Goal: Task Accomplishment & Management: Complete application form

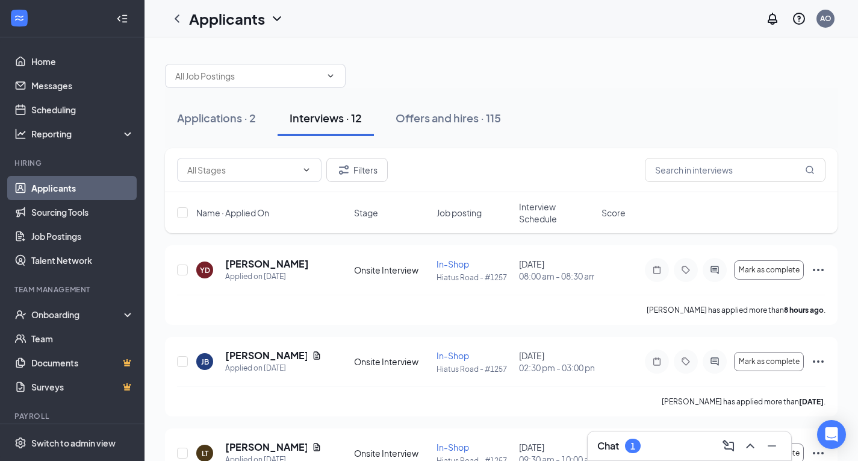
click at [535, 208] on span "Interview Schedule" at bounding box center [556, 213] width 75 height 24
click at [535, 208] on span "Interview Schedule" at bounding box center [549, 213] width 61 height 24
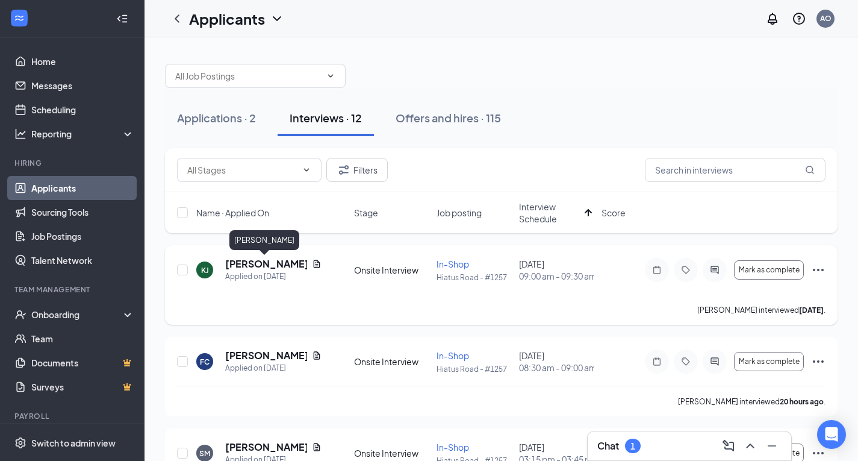
click at [258, 261] on h5 "[PERSON_NAME]" at bounding box center [266, 263] width 82 height 13
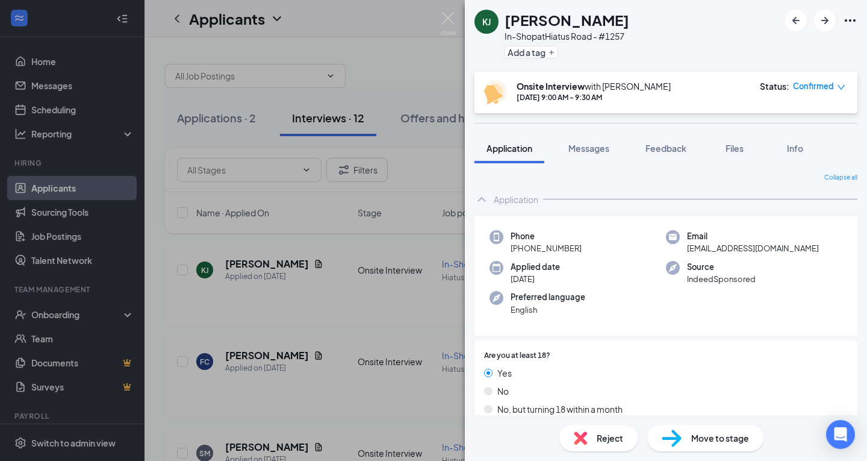
click at [717, 438] on span "Move to stage" at bounding box center [720, 437] width 58 height 13
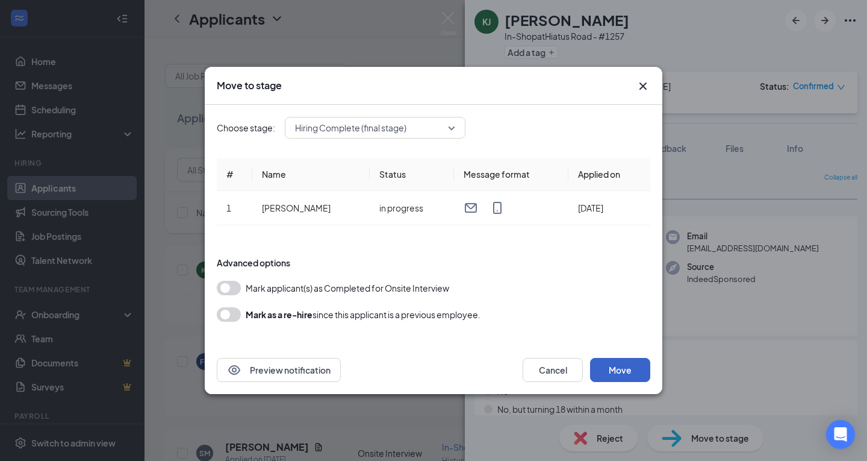
click at [631, 369] on button "Move" at bounding box center [620, 370] width 60 height 24
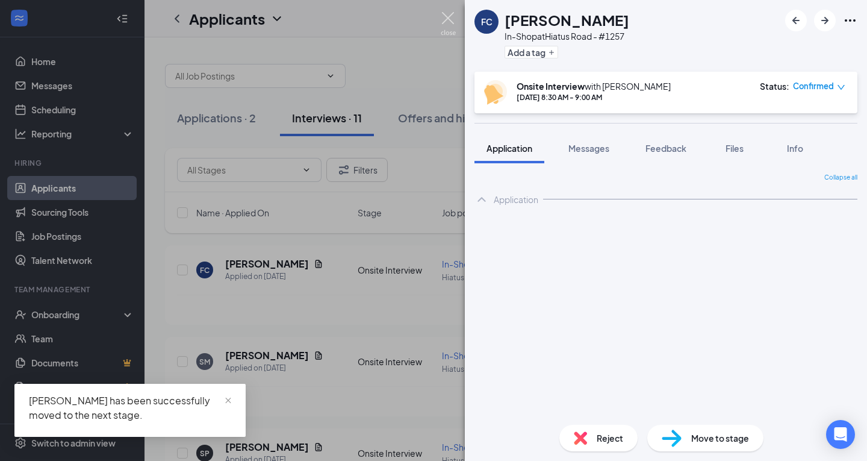
click at [452, 30] on img at bounding box center [448, 23] width 15 height 23
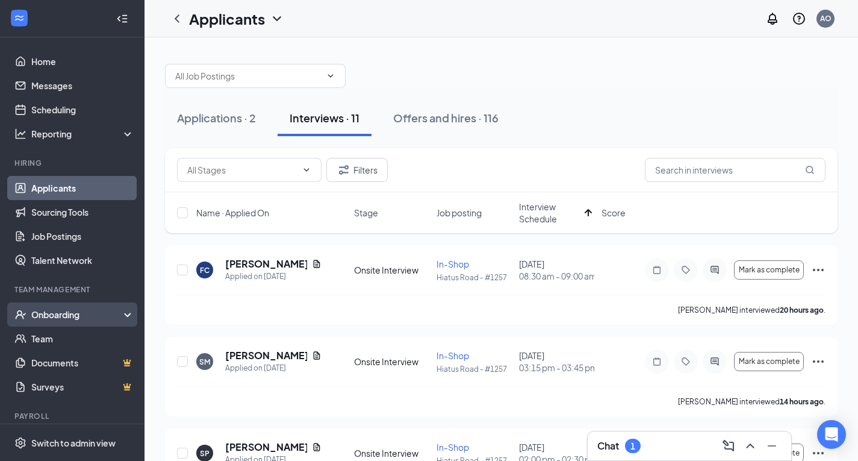
click at [63, 312] on div "Onboarding" at bounding box center [77, 314] width 93 height 12
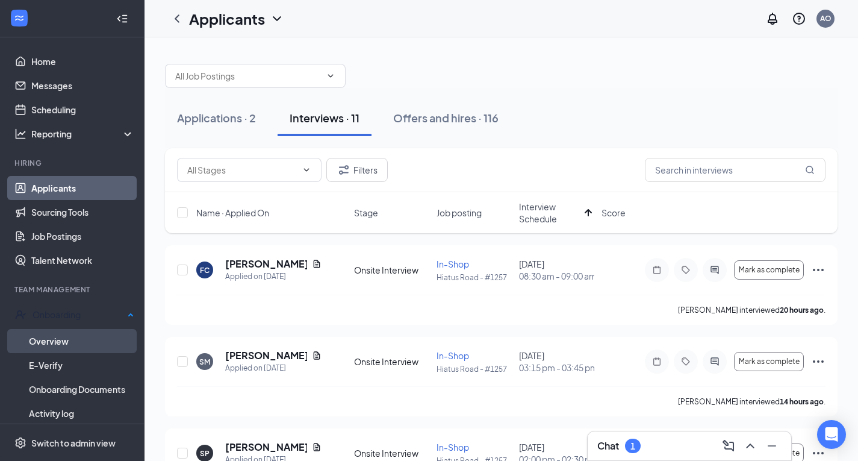
click at [49, 335] on link "Overview" at bounding box center [81, 341] width 105 height 24
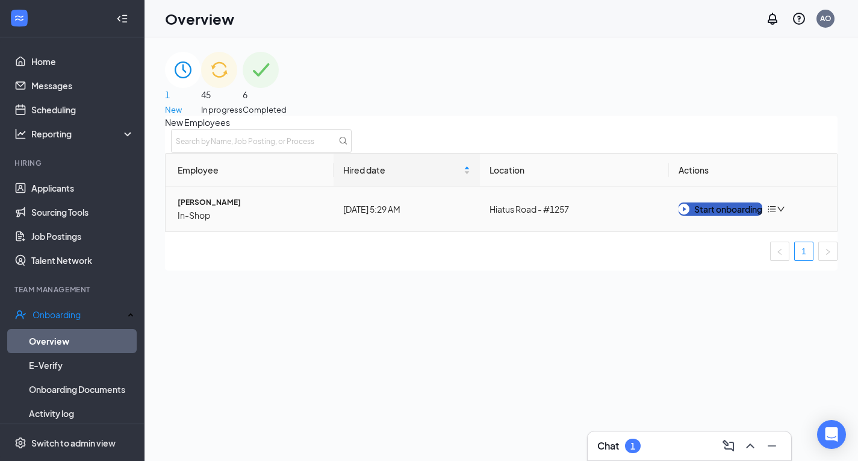
click at [728, 216] on div "Start onboarding" at bounding box center [721, 208] width 84 height 13
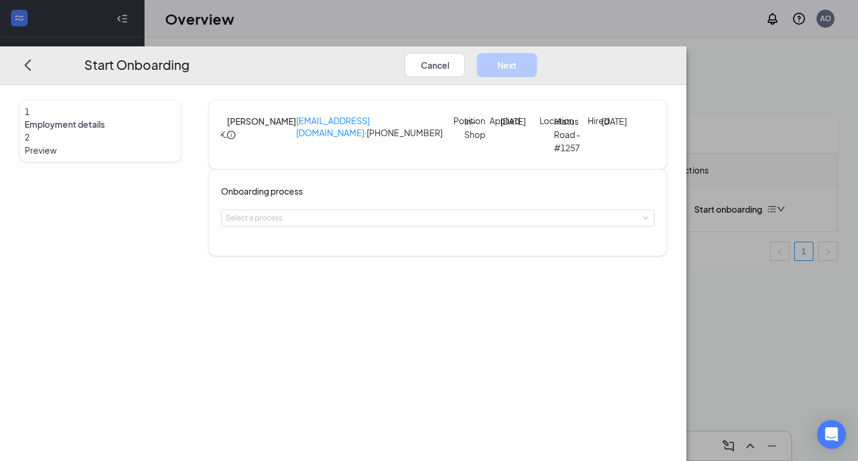
click at [496, 225] on div "Onboarding process Select a process" at bounding box center [438, 212] width 434 height 57
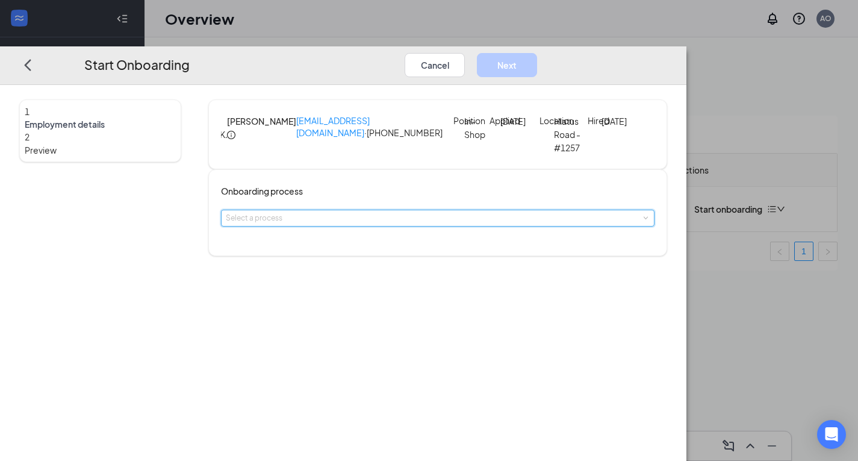
click at [643, 220] on span at bounding box center [645, 217] width 5 height 5
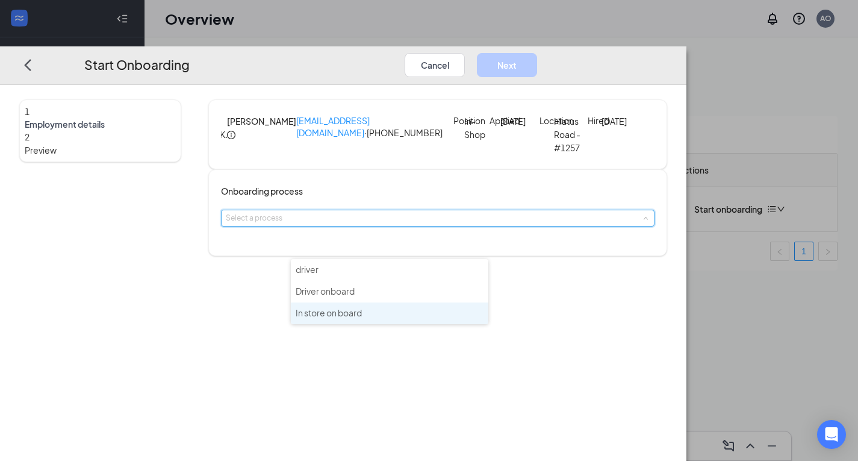
click at [337, 316] on span "In store on board" at bounding box center [329, 312] width 66 height 11
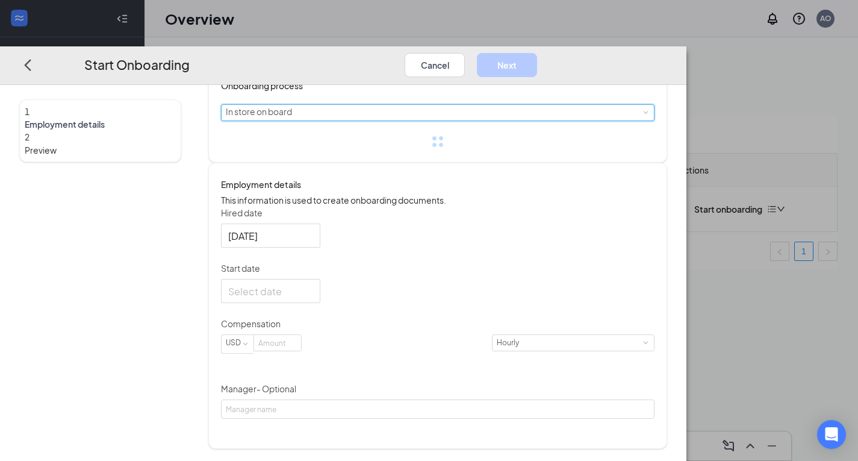
scroll to position [143, 0]
click at [313, 296] on div at bounding box center [270, 288] width 85 height 15
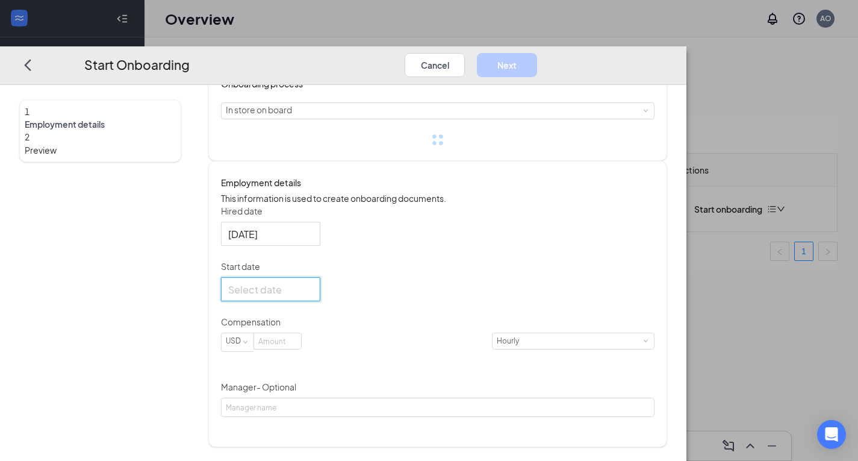
scroll to position [119, 0]
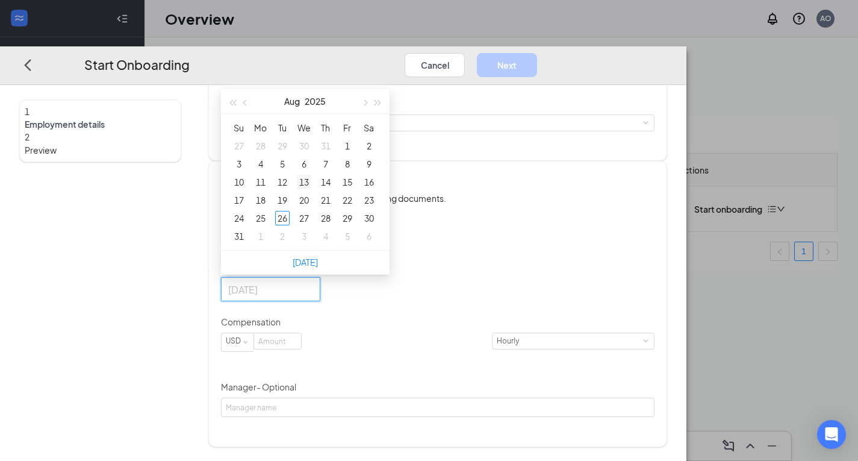
type input "[DATE]"
click at [311, 189] on div "13" at bounding box center [304, 182] width 14 height 14
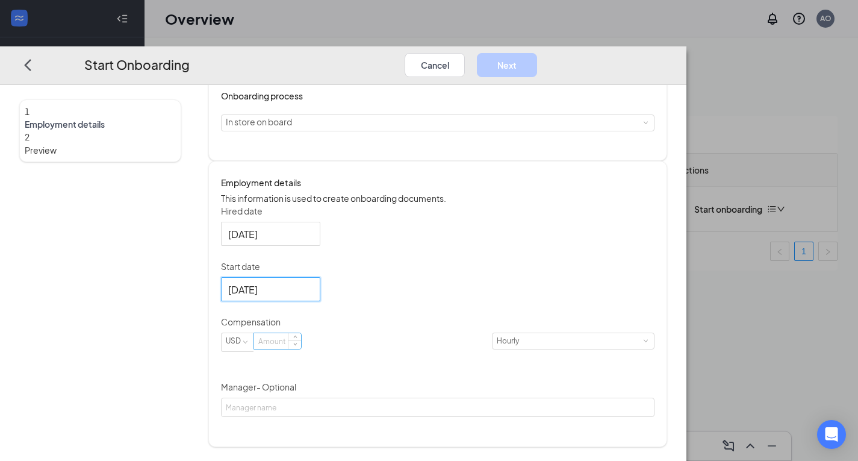
click at [301, 349] on input at bounding box center [277, 341] width 47 height 16
type input "12"
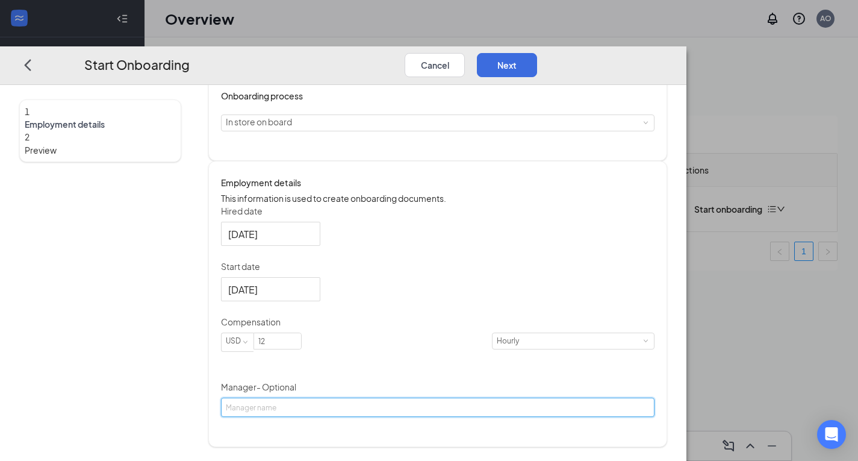
click at [342, 417] on input "Manager - Optional" at bounding box center [438, 407] width 434 height 19
type input "[PERSON_NAME]"
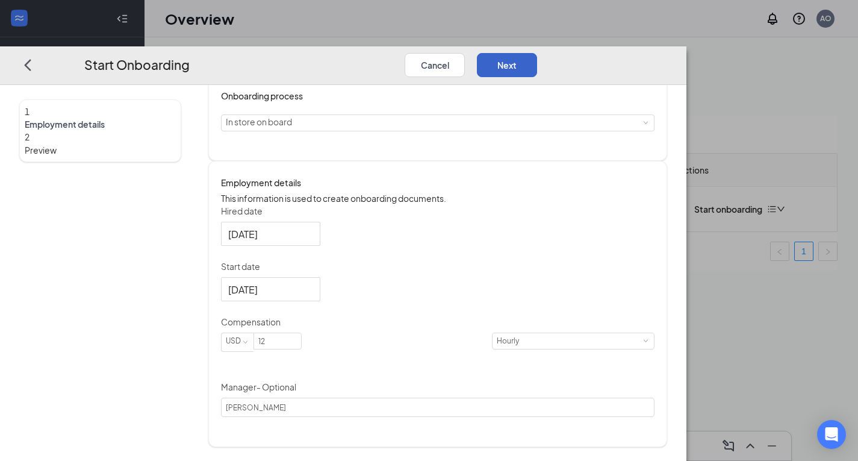
click at [537, 52] on button "Next" at bounding box center [507, 64] width 60 height 24
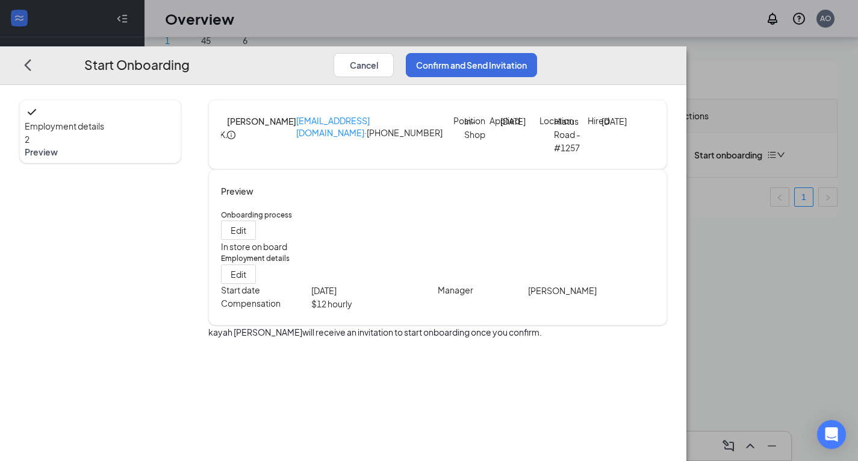
scroll to position [0, 0]
click at [537, 52] on button "Confirm and Send Invitation" at bounding box center [471, 64] width 131 height 24
